Goal: Transaction & Acquisition: Register for event/course

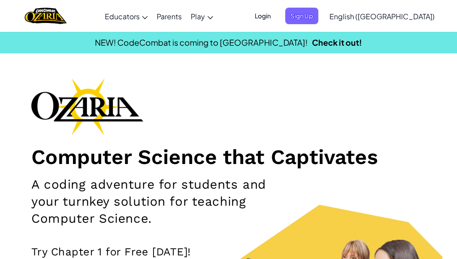
click at [276, 15] on span "Login" at bounding box center [262, 16] width 27 height 17
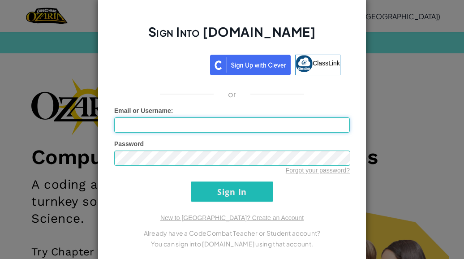
click at [230, 123] on input "Email or Username :" at bounding box center [232, 124] width 236 height 15
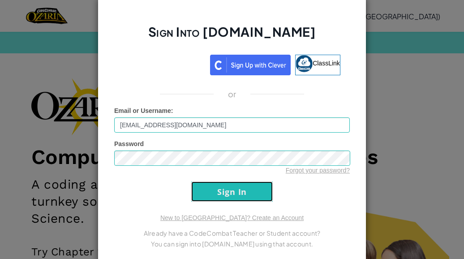
click at [194, 184] on input "Sign In" at bounding box center [231, 191] width 81 height 20
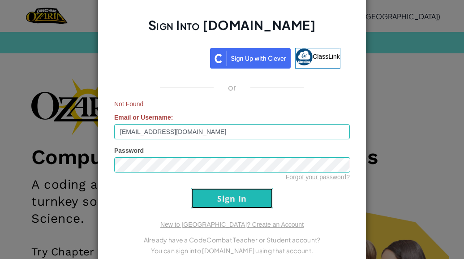
click at [197, 194] on input "Sign In" at bounding box center [231, 198] width 81 height 20
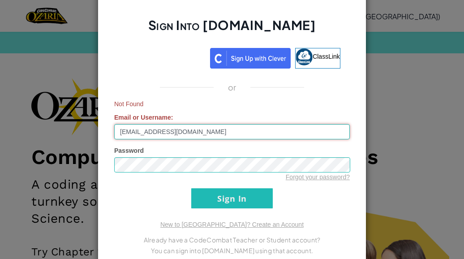
click at [175, 133] on input "[EMAIL_ADDRESS][DOMAIN_NAME]" at bounding box center [232, 131] width 236 height 15
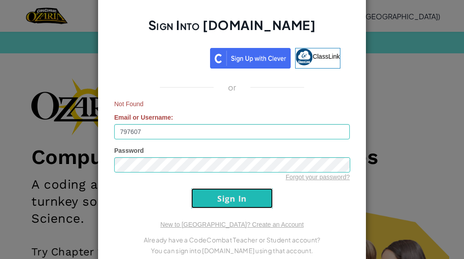
click at [207, 199] on input "Sign In" at bounding box center [231, 198] width 81 height 20
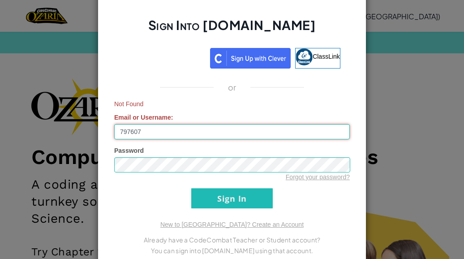
click at [138, 133] on input "797607" at bounding box center [232, 131] width 236 height 15
type input "[EMAIL_ADDRESS][DOMAIN_NAME]"
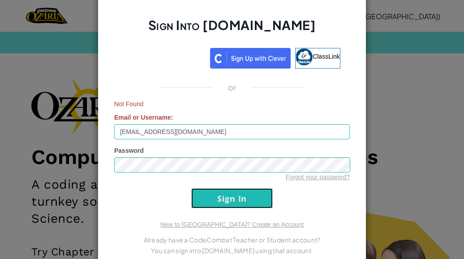
click at [198, 192] on input "Sign In" at bounding box center [231, 198] width 81 height 20
click at [413, 76] on div "Sign Into [DOMAIN_NAME] ClassLink or Not Found Email or Username : [EMAIL_ADDRE…" at bounding box center [232, 129] width 464 height 259
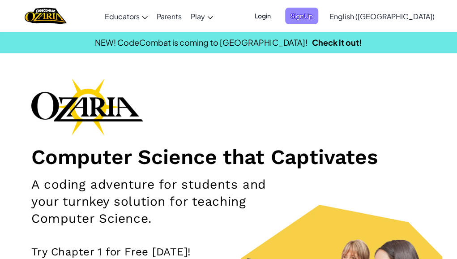
click at [318, 17] on span "Sign Up" at bounding box center [301, 16] width 33 height 17
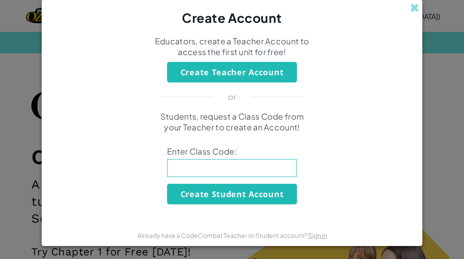
click at [245, 172] on input at bounding box center [232, 168] width 130 height 18
click at [245, 172] on input "GreenThib" at bounding box center [232, 168] width 130 height 18
type input "GreenThinNight"
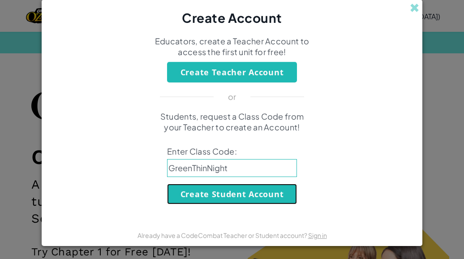
click at [239, 191] on button "Create Student Account" at bounding box center [232, 194] width 130 height 21
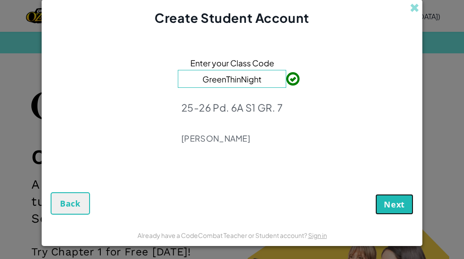
click at [394, 203] on span "Next" at bounding box center [394, 204] width 21 height 11
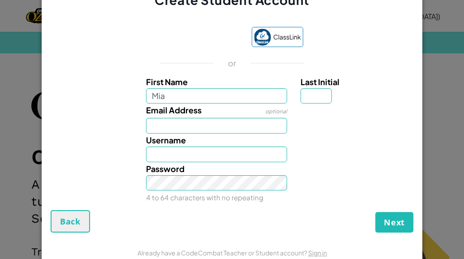
type input "Mia"
click at [316, 97] on input "Last Initial" at bounding box center [315, 96] width 31 height 16
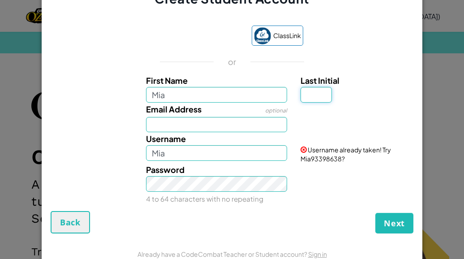
type input "s"
type input "S"
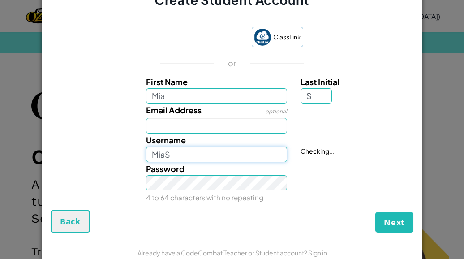
click at [191, 157] on input "MiaS" at bounding box center [216, 154] width 141 height 16
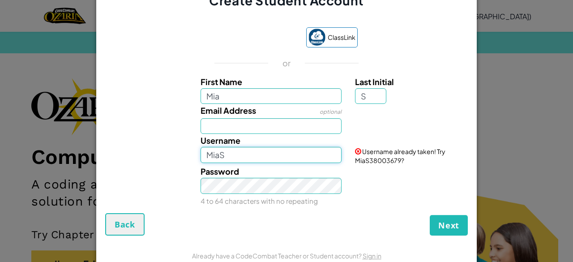
click at [262, 163] on input "MiaS" at bounding box center [271, 155] width 141 height 16
type input "M"
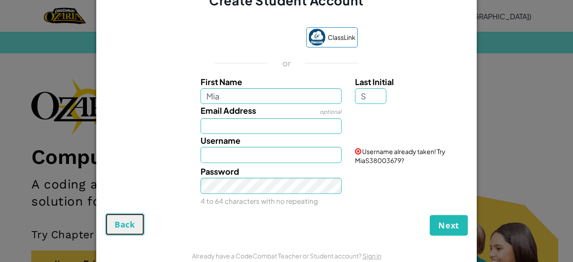
click at [119, 225] on span "Back" at bounding box center [125, 224] width 21 height 11
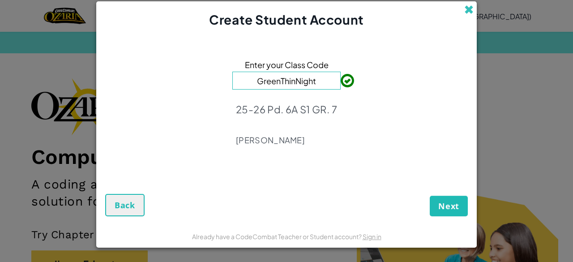
click at [457, 8] on span at bounding box center [468, 9] width 9 height 9
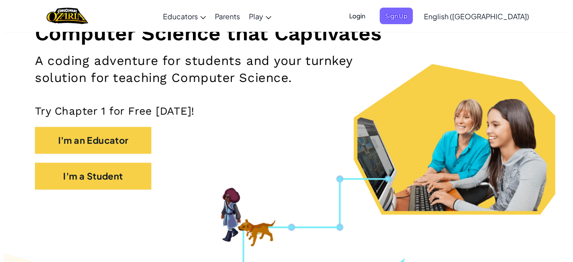
scroll to position [143, 0]
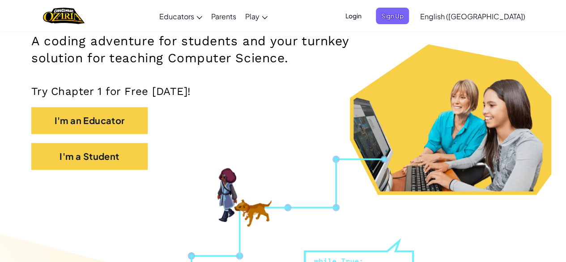
click at [113, 170] on div "I'm a Student" at bounding box center [283, 161] width 504 height 36
click at [113, 173] on div "I'm a Student" at bounding box center [283, 161] width 504 height 36
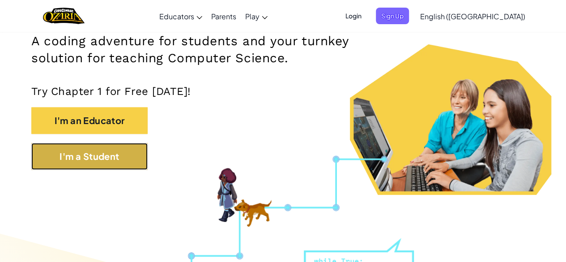
click at [116, 161] on button "I'm a Student" at bounding box center [89, 156] width 116 height 27
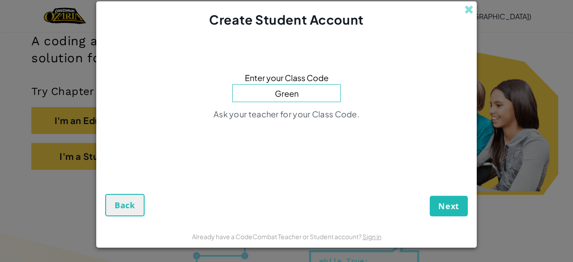
type input "GreenThinNight"
click at [451, 201] on span "Next" at bounding box center [448, 206] width 21 height 11
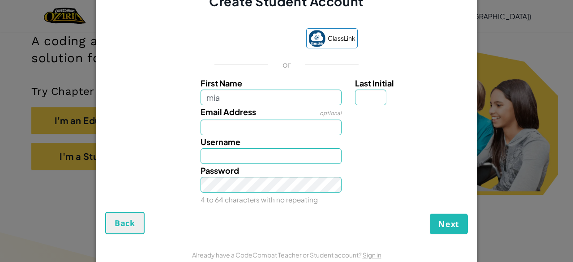
type input "Mia"
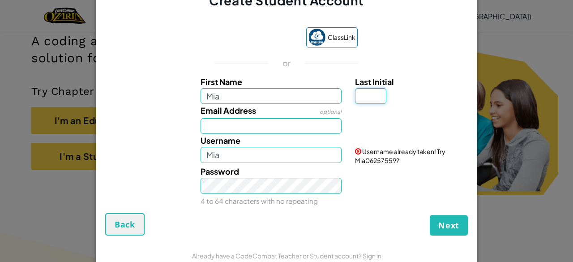
click at [367, 96] on input "Last Initial" at bounding box center [370, 96] width 31 height 16
type input "S"
type input "MiaS"
click at [248, 155] on input "MiaS" at bounding box center [271, 155] width 141 height 16
click at [355, 151] on span at bounding box center [358, 151] width 6 height 6
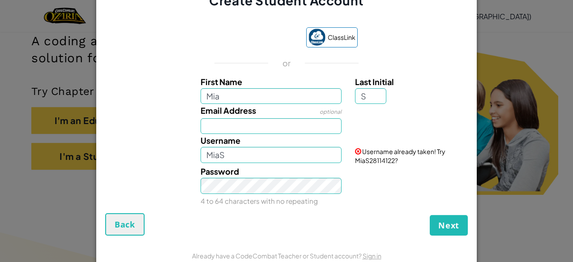
click at [275, 197] on small "4 to 64 characters with no repeating" at bounding box center [259, 201] width 117 height 9
click at [273, 195] on div "Password 4 to 64 characters with no repeating" at bounding box center [271, 186] width 155 height 42
click at [251, 163] on input "MiaS" at bounding box center [271, 155] width 141 height 16
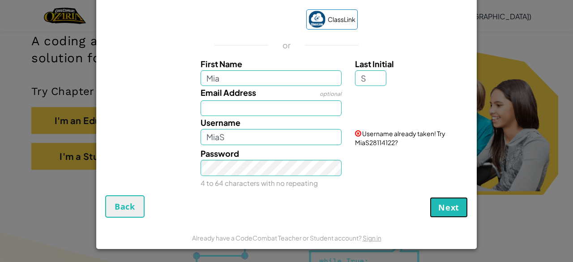
click at [448, 208] on span "Next" at bounding box center [448, 207] width 21 height 11
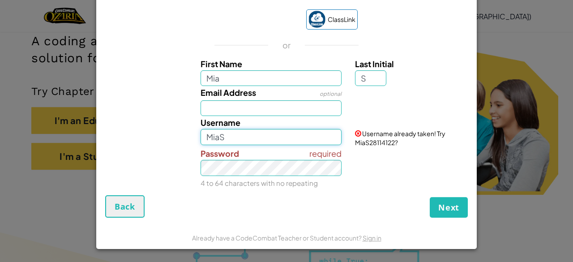
click at [264, 141] on input "MiaS" at bounding box center [271, 137] width 141 height 16
click at [116, 211] on span "Back" at bounding box center [125, 206] width 21 height 11
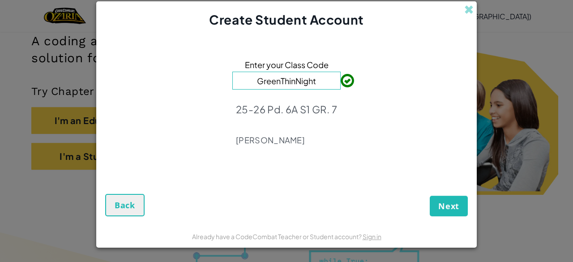
scroll to position [0, 0]
click at [120, 202] on span "Back" at bounding box center [125, 205] width 21 height 11
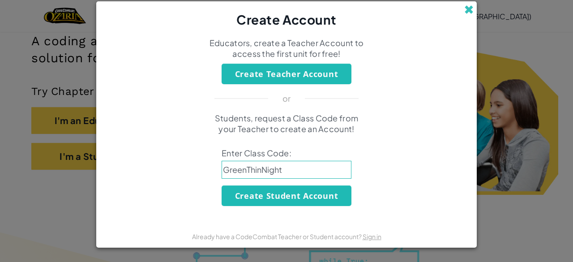
click at [457, 7] on span at bounding box center [468, 9] width 9 height 9
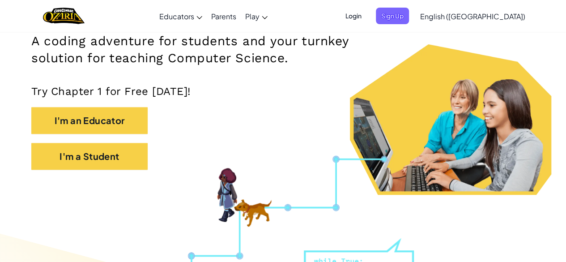
click at [367, 16] on span "Login" at bounding box center [353, 16] width 27 height 17
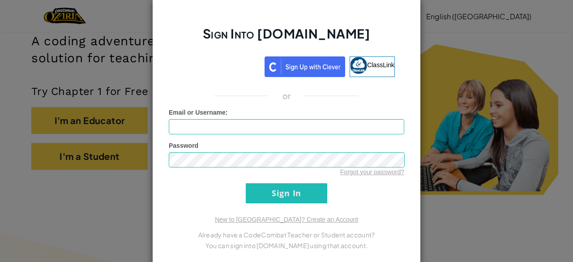
click at [243, 145] on div "Password Forgot your password?" at bounding box center [287, 158] width 236 height 35
click at [233, 127] on input "Email or Username :" at bounding box center [287, 126] width 236 height 15
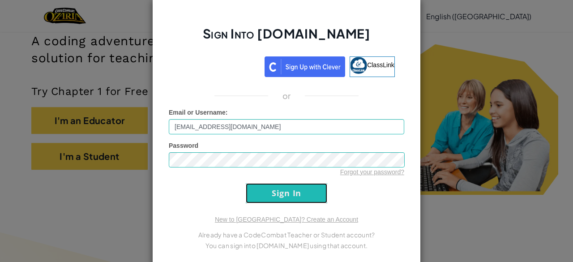
click at [273, 183] on input "Sign In" at bounding box center [286, 193] width 81 height 20
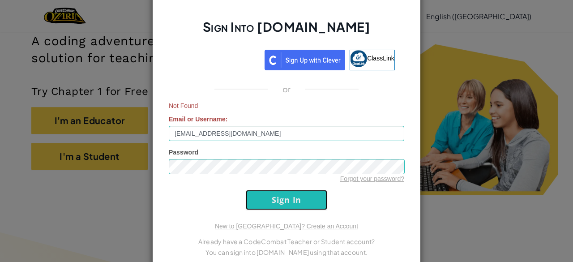
click at [253, 199] on input "Sign In" at bounding box center [286, 200] width 81 height 20
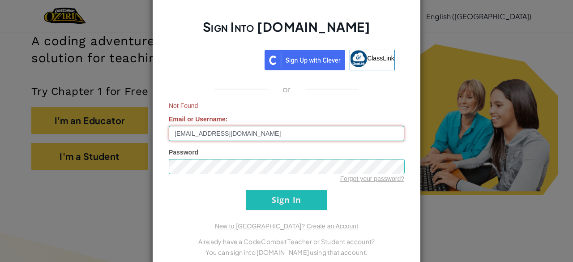
click at [201, 137] on input "[EMAIL_ADDRESS][DOMAIN_NAME]" at bounding box center [287, 133] width 236 height 15
click at [226, 136] on input "[EMAIL_ADDRESS][DOMAIN_NAME]" at bounding box center [287, 133] width 236 height 15
type input "797607"
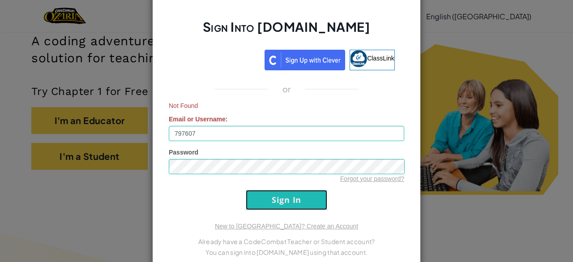
click at [274, 198] on input "Sign In" at bounding box center [286, 200] width 81 height 20
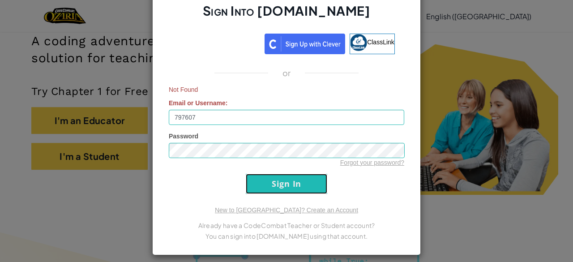
scroll to position [18, 0]
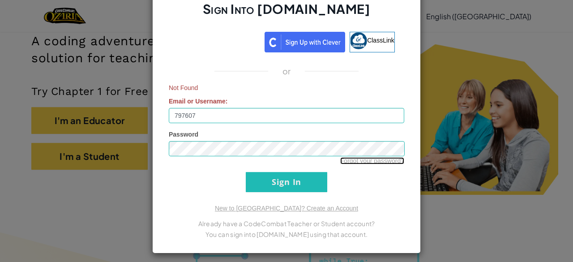
click at [369, 162] on link "Forgot your password?" at bounding box center [372, 160] width 64 height 7
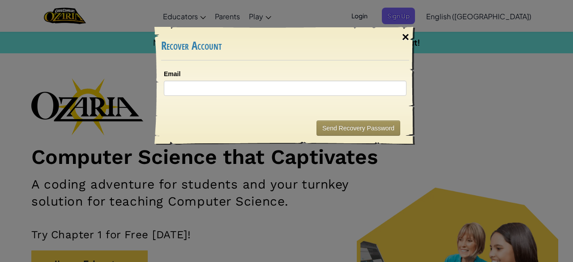
click at [406, 39] on div "×" at bounding box center [405, 37] width 21 height 26
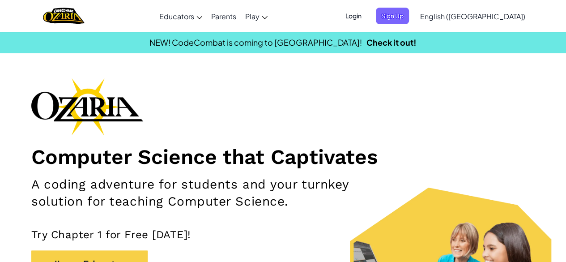
click at [367, 13] on span "Login" at bounding box center [353, 16] width 27 height 17
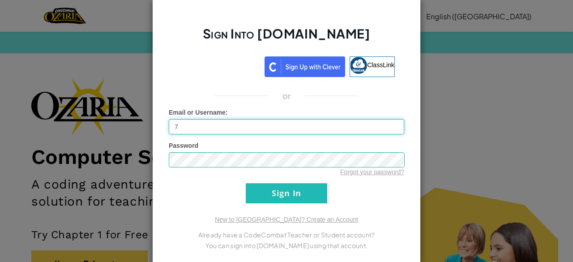
click at [315, 127] on input "7" at bounding box center [287, 126] width 236 height 15
click at [256, 182] on form "Email or Username : [EMAIL_ADDRESS][DOMAIN_NAME] Password Forgot your password?…" at bounding box center [287, 155] width 236 height 95
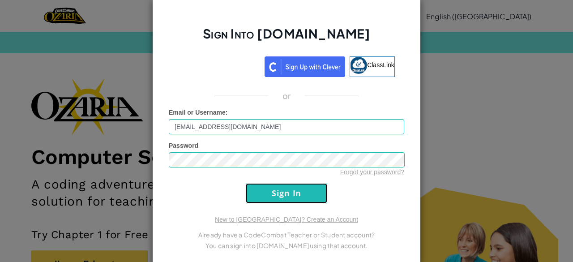
click at [257, 188] on input "Sign In" at bounding box center [286, 193] width 81 height 20
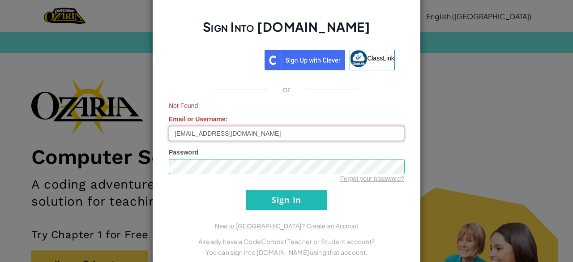
click at [231, 129] on input "[EMAIL_ADDRESS][DOMAIN_NAME]" at bounding box center [287, 133] width 236 height 15
type input "7"
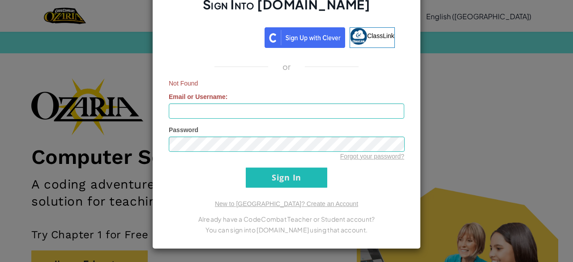
click at [104, 54] on div "Sign Into [DOMAIN_NAME] ClassLink or Not Found Email or Username : Password For…" at bounding box center [286, 131] width 573 height 262
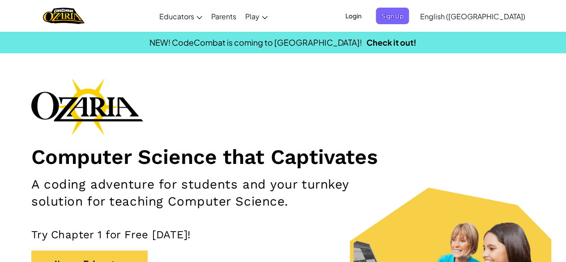
click at [367, 17] on span "Login" at bounding box center [353, 16] width 27 height 17
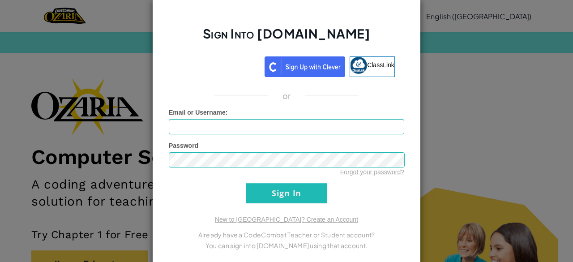
click at [457, 62] on div "Sign Into [DOMAIN_NAME] ClassLink or Unknown Error Email or Username : Password…" at bounding box center [286, 131] width 573 height 262
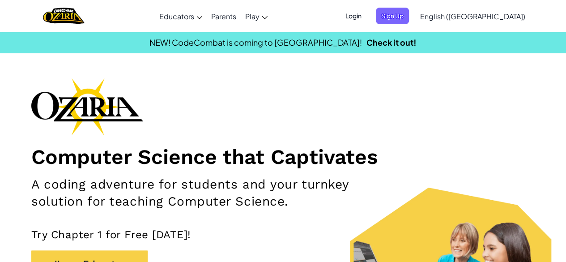
drag, startPoint x: 421, startPoint y: 90, endPoint x: 441, endPoint y: 72, distance: 26.3
click at [424, 90] on div "Computer Science that Captivates A coding adventure for students and your turnk…" at bounding box center [283, 200] width 504 height 244
click at [367, 14] on span "Login" at bounding box center [353, 16] width 27 height 17
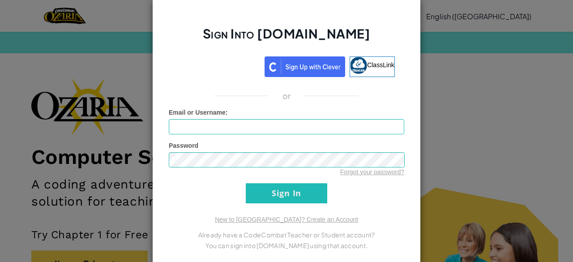
click at [457, 153] on div "Sign Into [DOMAIN_NAME] ClassLink or Unknown Error Email or Username : Password…" at bounding box center [286, 131] width 573 height 262
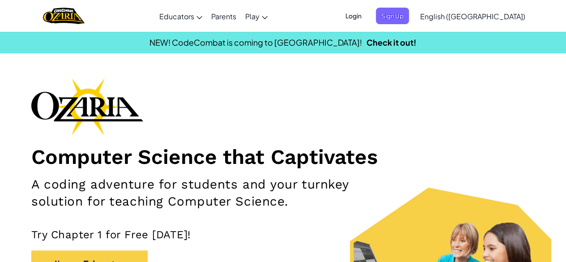
click at [457, 82] on section "Computer Science that Captivates A coding adventure for students and your turnk…" at bounding box center [283, 208] width 566 height 260
click at [409, 13] on span "Sign Up" at bounding box center [392, 16] width 33 height 17
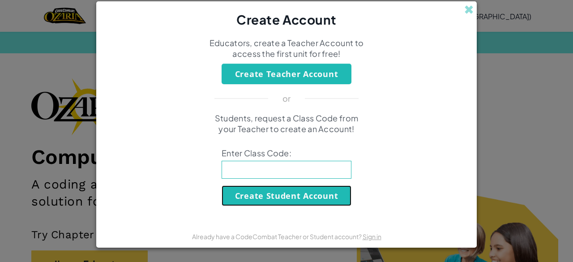
click at [310, 190] on button "Create Student Account" at bounding box center [287, 195] width 130 height 21
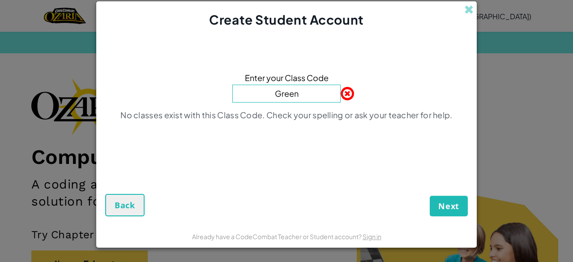
type input "GreenThinNight"
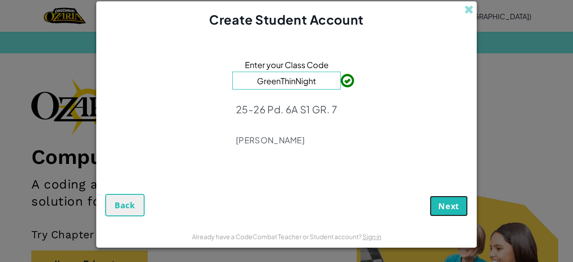
click at [443, 202] on span "Next" at bounding box center [448, 206] width 21 height 11
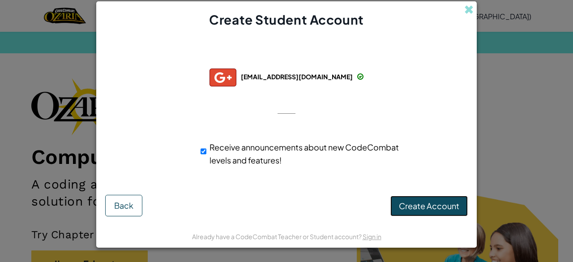
click at [419, 206] on span "Create Account" at bounding box center [429, 206] width 60 height 10
click at [419, 206] on button "Create Account" at bounding box center [428, 206] width 77 height 21
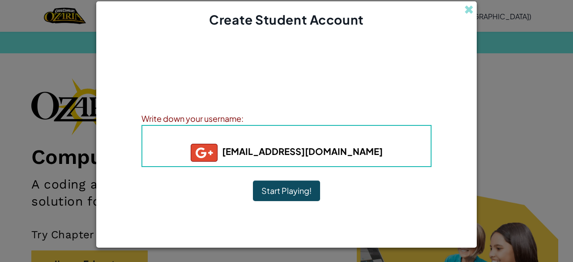
click at [346, 146] on h5 "[EMAIL_ADDRESS][DOMAIN_NAME]" at bounding box center [286, 153] width 270 height 18
click at [341, 150] on b "[EMAIL_ADDRESS][DOMAIN_NAME]" at bounding box center [287, 151] width 192 height 11
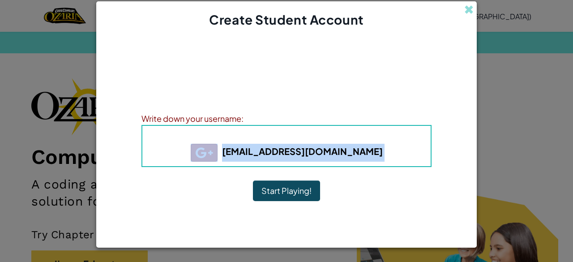
click at [341, 150] on b "[EMAIL_ADDRESS][DOMAIN_NAME]" at bounding box center [287, 151] width 192 height 11
click at [334, 155] on b "[EMAIL_ADDRESS][DOMAIN_NAME]" at bounding box center [287, 151] width 192 height 11
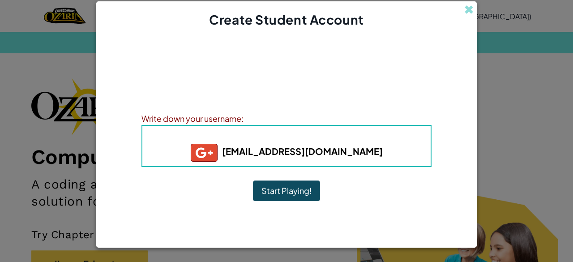
click at [343, 152] on b "[EMAIL_ADDRESS][DOMAIN_NAME]" at bounding box center [287, 151] width 192 height 11
click at [342, 151] on b "[EMAIL_ADDRESS][DOMAIN_NAME]" at bounding box center [287, 151] width 192 height 11
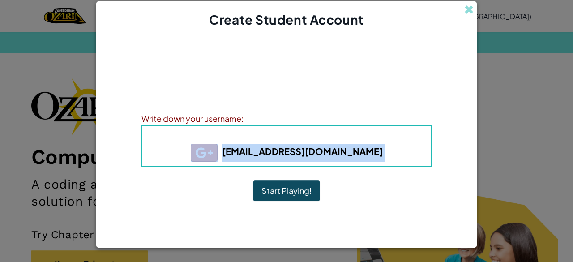
click at [342, 151] on b "[EMAIL_ADDRESS][DOMAIN_NAME]" at bounding box center [287, 151] width 192 height 11
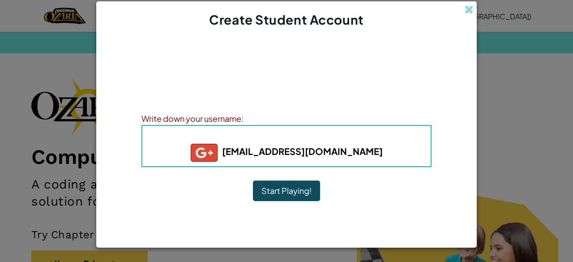
click at [306, 144] on h5 "[EMAIL_ADDRESS][DOMAIN_NAME]" at bounding box center [286, 153] width 270 height 18
drag, startPoint x: 258, startPoint y: 148, endPoint x: 356, endPoint y: 162, distance: 98.5
click at [356, 162] on div "Username : 797607+gplus [EMAIL_ADDRESS][DOMAIN_NAME]" at bounding box center [286, 146] width 290 height 42
click at [349, 155] on h5 "[EMAIL_ADDRESS][DOMAIN_NAME]" at bounding box center [286, 153] width 270 height 18
click at [335, 155] on b "[EMAIL_ADDRESS][DOMAIN_NAME]" at bounding box center [287, 151] width 192 height 11
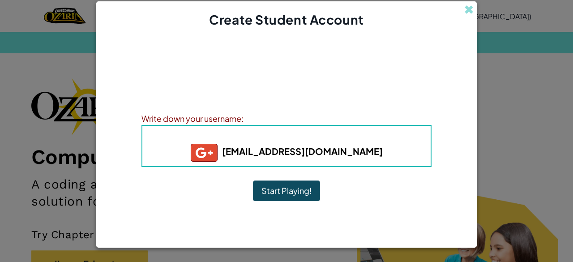
click at [335, 155] on b "[EMAIL_ADDRESS][DOMAIN_NAME]" at bounding box center [287, 151] width 192 height 11
click at [336, 155] on b "[EMAIL_ADDRESS][DOMAIN_NAME]" at bounding box center [287, 151] width 192 height 11
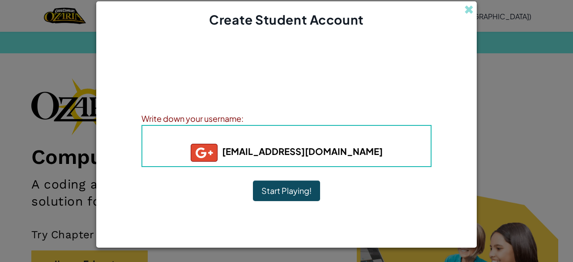
click at [317, 154] on b "[EMAIL_ADDRESS][DOMAIN_NAME]" at bounding box center [287, 151] width 192 height 11
click at [216, 120] on div "Write down your username:" at bounding box center [286, 118] width 290 height 13
click at [218, 150] on img at bounding box center [204, 153] width 27 height 18
click at [205, 152] on h5 "[EMAIL_ADDRESS][DOMAIN_NAME]" at bounding box center [286, 153] width 270 height 18
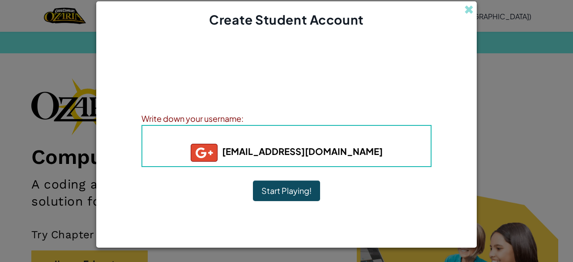
click at [205, 152] on h5 "[EMAIL_ADDRESS][DOMAIN_NAME]" at bounding box center [286, 153] width 270 height 18
click at [274, 147] on b "[EMAIL_ADDRESS][DOMAIN_NAME]" at bounding box center [287, 151] width 192 height 11
click at [274, 155] on b "[EMAIL_ADDRESS][DOMAIN_NAME]" at bounding box center [287, 151] width 192 height 11
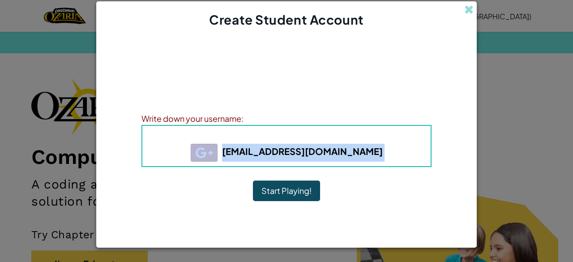
click at [274, 155] on b "[EMAIL_ADDRESS][DOMAIN_NAME]" at bounding box center [287, 151] width 192 height 11
click at [291, 153] on b "[EMAIL_ADDRESS][DOMAIN_NAME]" at bounding box center [287, 151] width 192 height 11
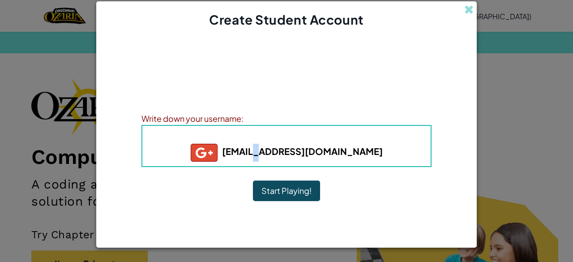
click at [291, 153] on b "[EMAIL_ADDRESS][DOMAIN_NAME]" at bounding box center [287, 151] width 192 height 11
click at [292, 154] on b "[EMAIL_ADDRESS][DOMAIN_NAME]" at bounding box center [287, 151] width 192 height 11
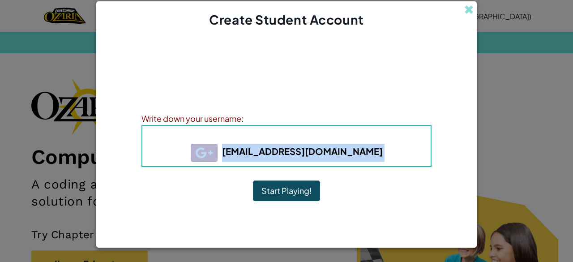
click at [292, 154] on b "[EMAIL_ADDRESS][DOMAIN_NAME]" at bounding box center [287, 151] width 192 height 11
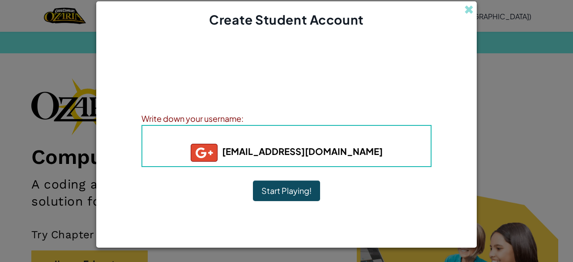
click at [379, 137] on h4 "Username : 797607+gplus" at bounding box center [286, 136] width 270 height 13
click at [344, 149] on b "[EMAIL_ADDRESS][DOMAIN_NAME]" at bounding box center [287, 151] width 192 height 11
click at [343, 153] on b "[EMAIL_ADDRESS][DOMAIN_NAME]" at bounding box center [287, 151] width 192 height 11
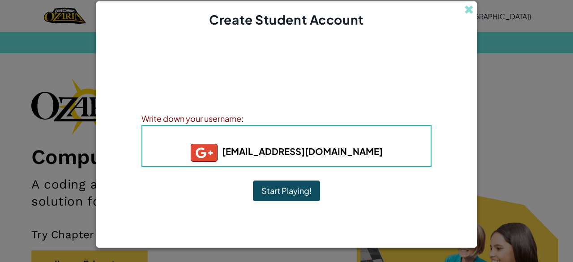
click at [218, 152] on img at bounding box center [204, 153] width 27 height 18
click at [195, 120] on div "Write down your username:" at bounding box center [286, 118] width 290 height 13
click at [276, 150] on b "[EMAIL_ADDRESS][DOMAIN_NAME]" at bounding box center [287, 151] width 192 height 11
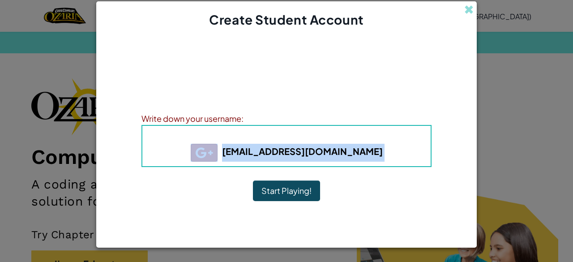
click at [276, 150] on b "[EMAIL_ADDRESS][DOMAIN_NAME]" at bounding box center [287, 151] width 192 height 11
click at [287, 189] on button "Start Playing!" at bounding box center [286, 190] width 67 height 21
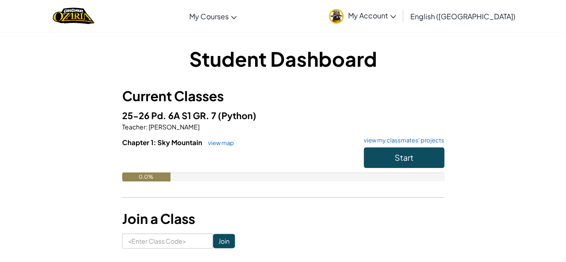
click at [396, 14] on span "My Account" at bounding box center [372, 15] width 48 height 9
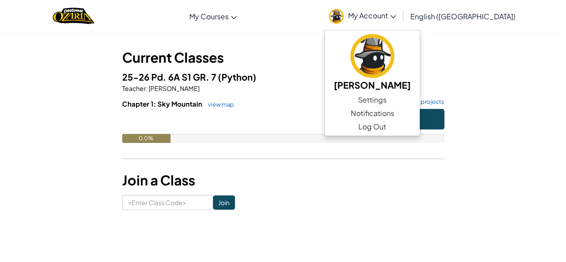
scroll to position [31, 0]
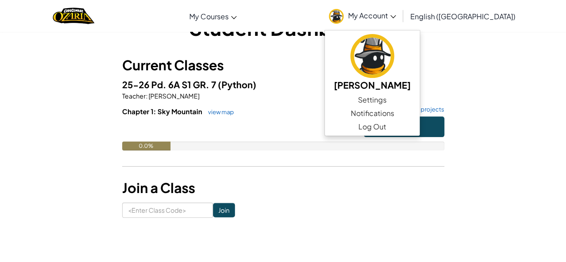
click at [500, 146] on div "Student Dashboard Current Classes 25-26 Pd. 6A S1 GR. 7 (Python) Teacher : Ms. …" at bounding box center [283, 116] width 524 height 204
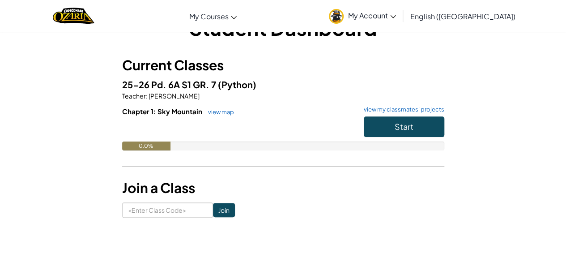
click at [401, 19] on link "My Account" at bounding box center [363, 16] width 76 height 28
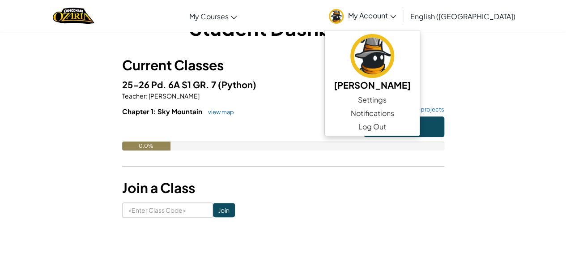
click at [323, 74] on h3 "Current Classes" at bounding box center [283, 65] width 322 height 20
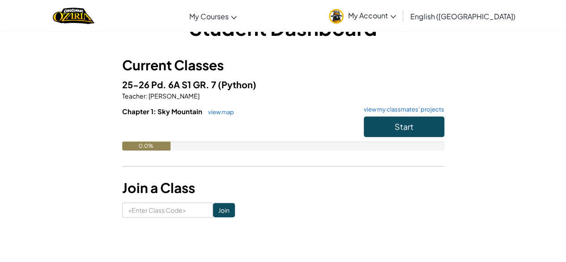
click at [396, 16] on span "My Account" at bounding box center [372, 15] width 48 height 9
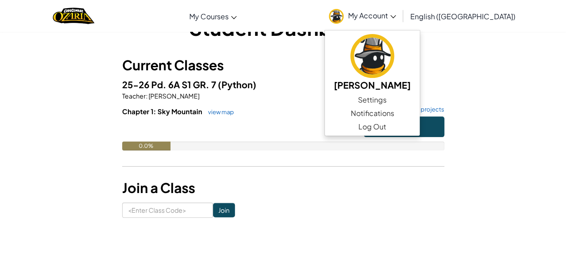
scroll to position [30, 0]
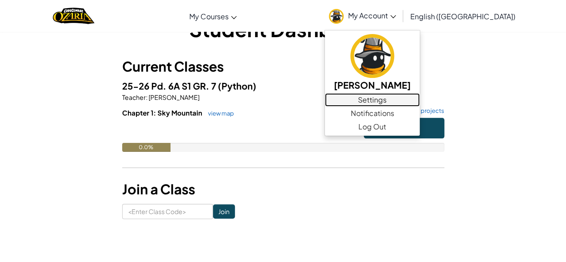
click at [420, 101] on link "Settings" at bounding box center [372, 99] width 95 height 13
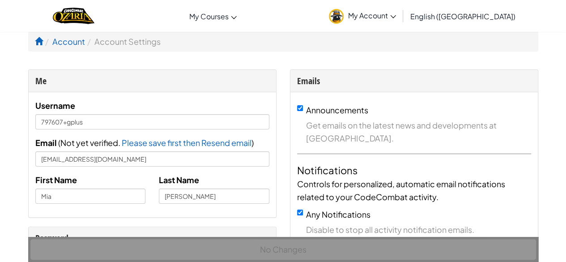
click at [396, 17] on span "My Account" at bounding box center [372, 15] width 48 height 9
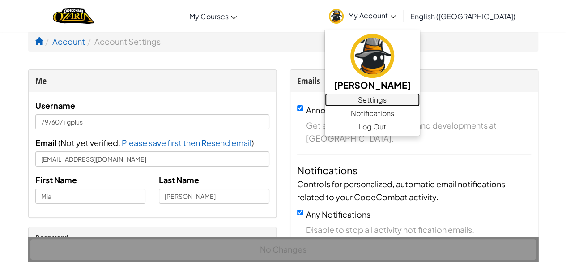
click at [413, 101] on link "Settings" at bounding box center [372, 99] width 95 height 13
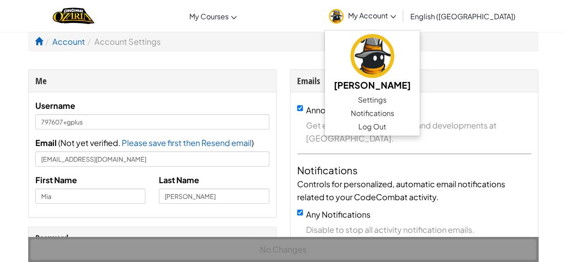
click at [401, 20] on link "My Account" at bounding box center [363, 16] width 76 height 28
click at [300, 6] on div "Toggle navigation My Courses Ozaria Classroom CodeCombat Classroom AI League Es…" at bounding box center [283, 16] width 571 height 32
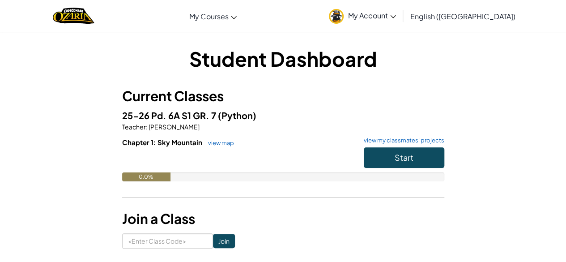
click at [344, 19] on img at bounding box center [336, 16] width 15 height 15
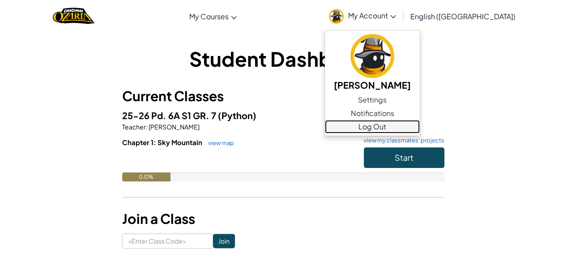
click at [400, 124] on link "Log Out" at bounding box center [372, 126] width 95 height 13
